Goal: Navigation & Orientation: Find specific page/section

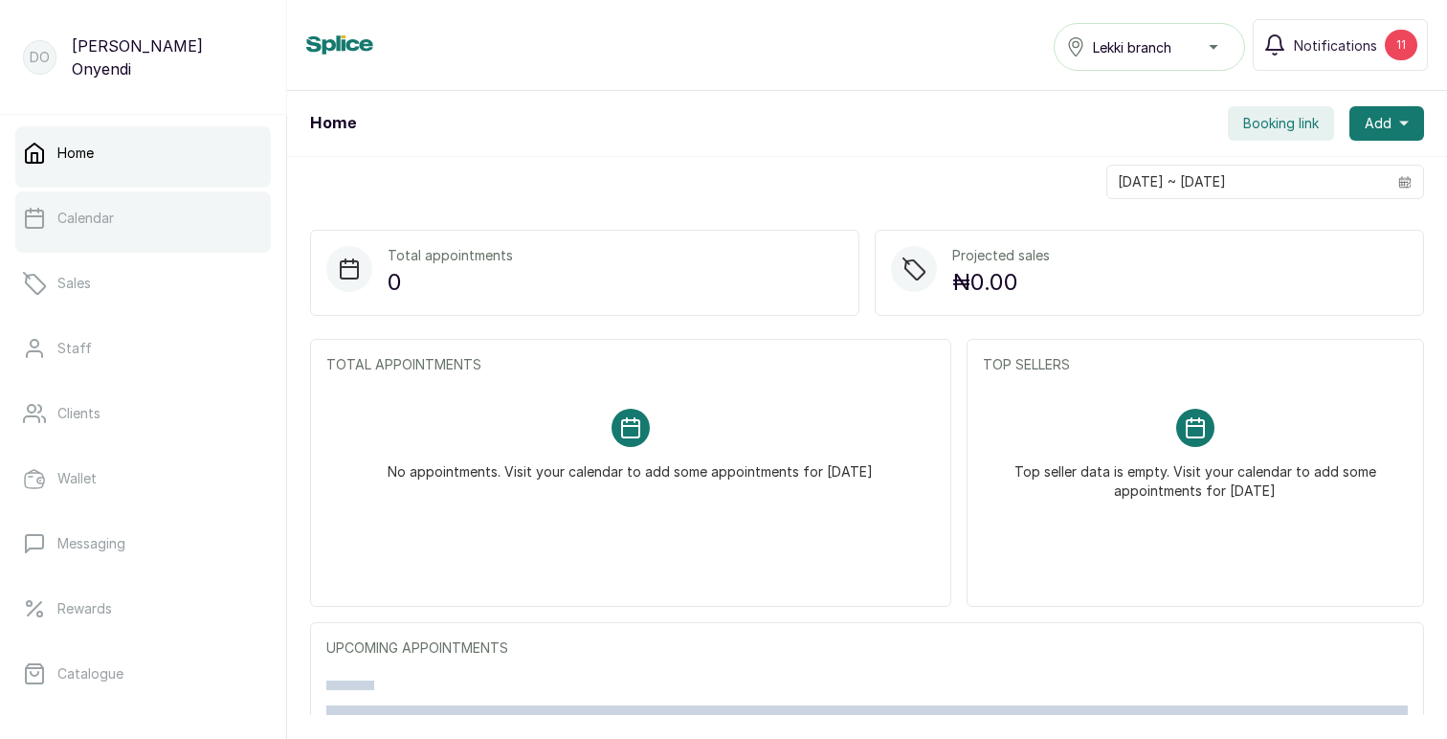
click at [93, 230] on link "Calendar" at bounding box center [143, 218] width 256 height 54
